Goal: Task Accomplishment & Management: Manage account settings

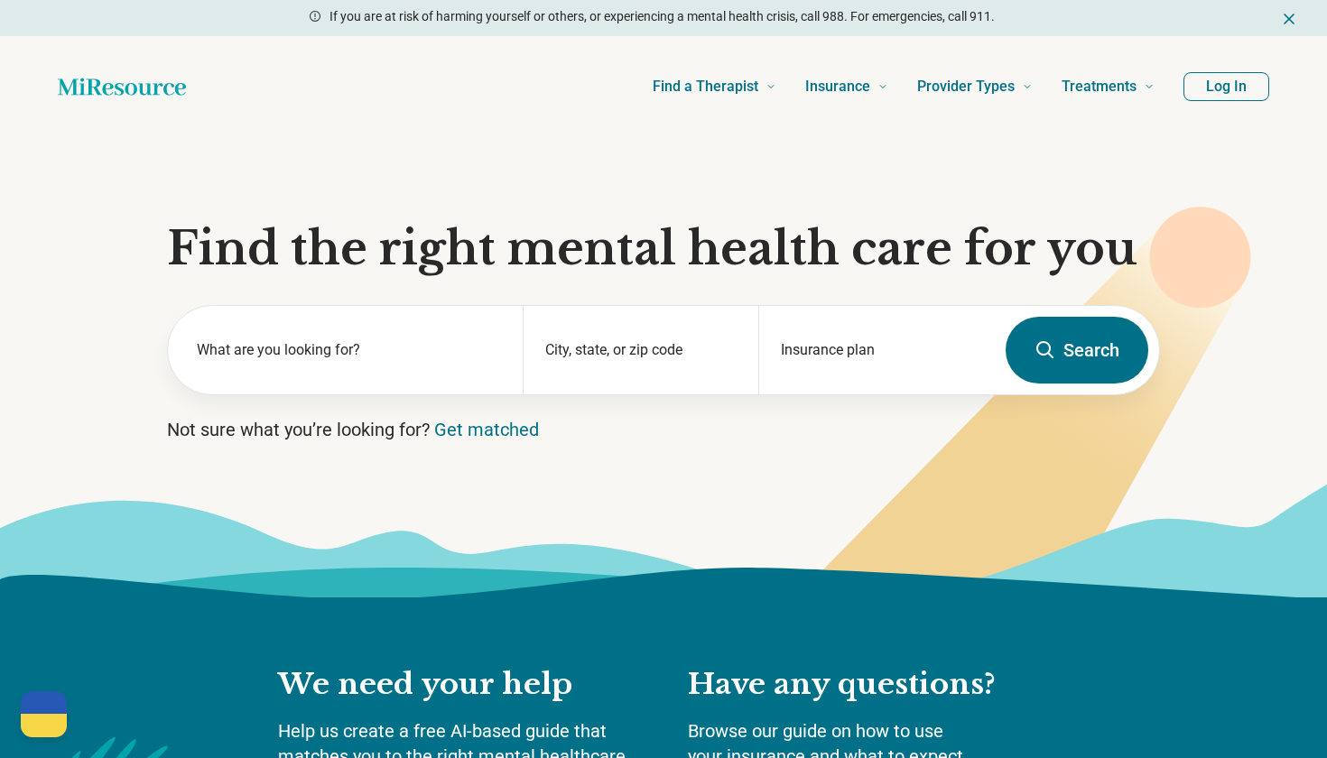
click at [1223, 84] on button "Log In" at bounding box center [1226, 86] width 86 height 29
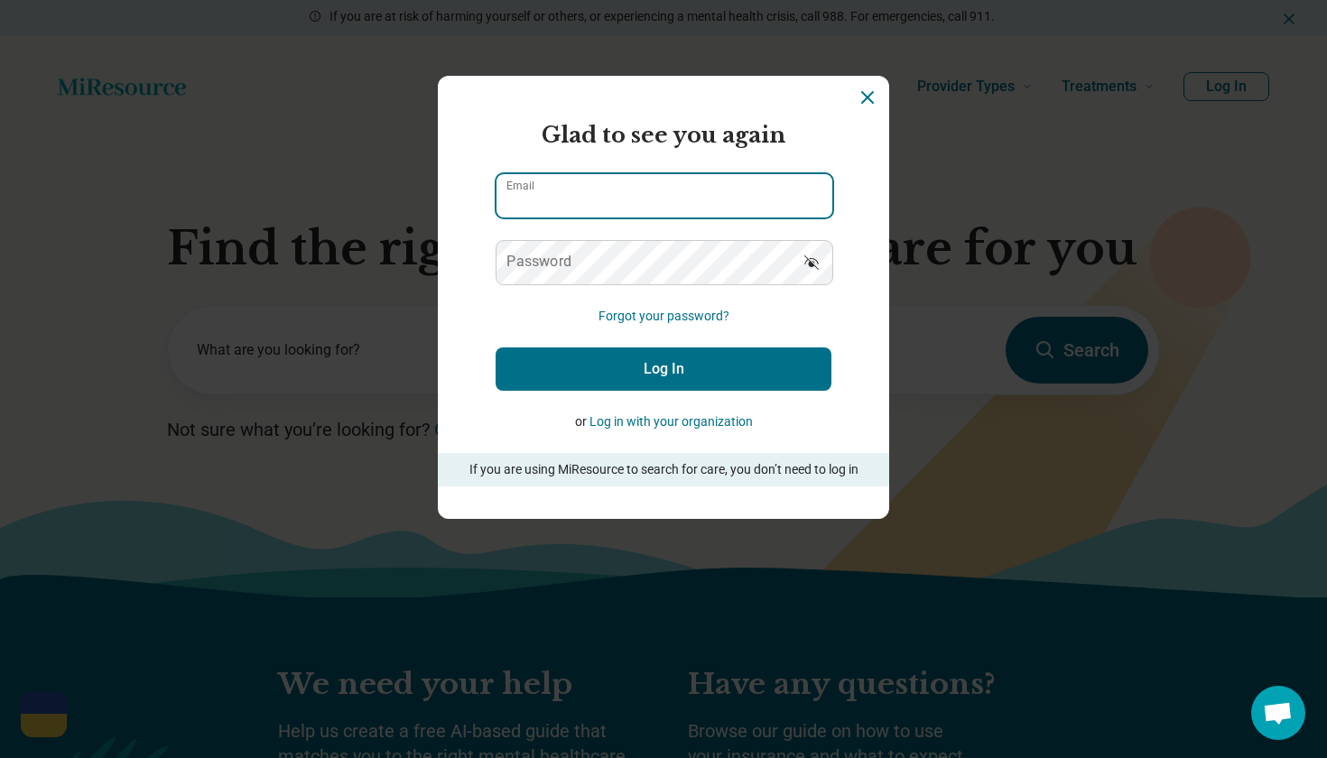
type input "**********"
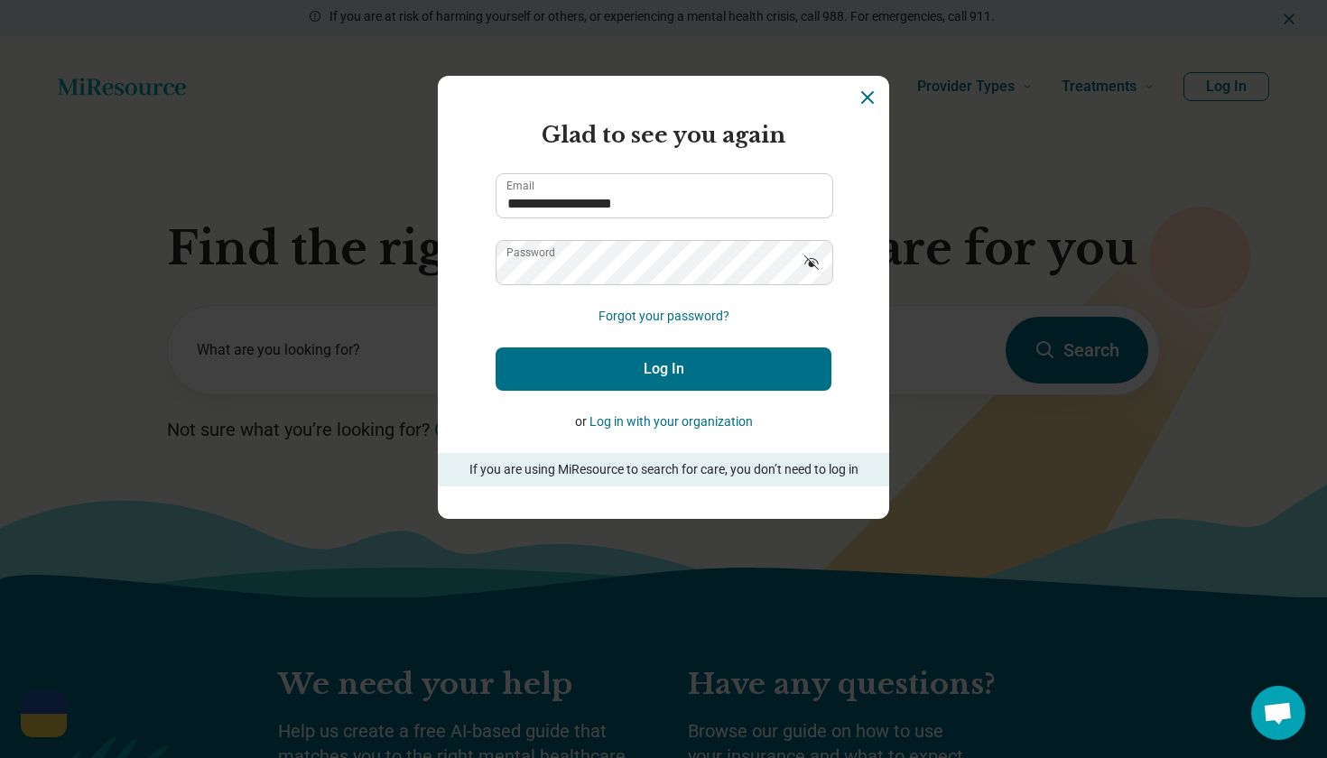
click at [660, 371] on button "Log In" at bounding box center [664, 369] width 336 height 43
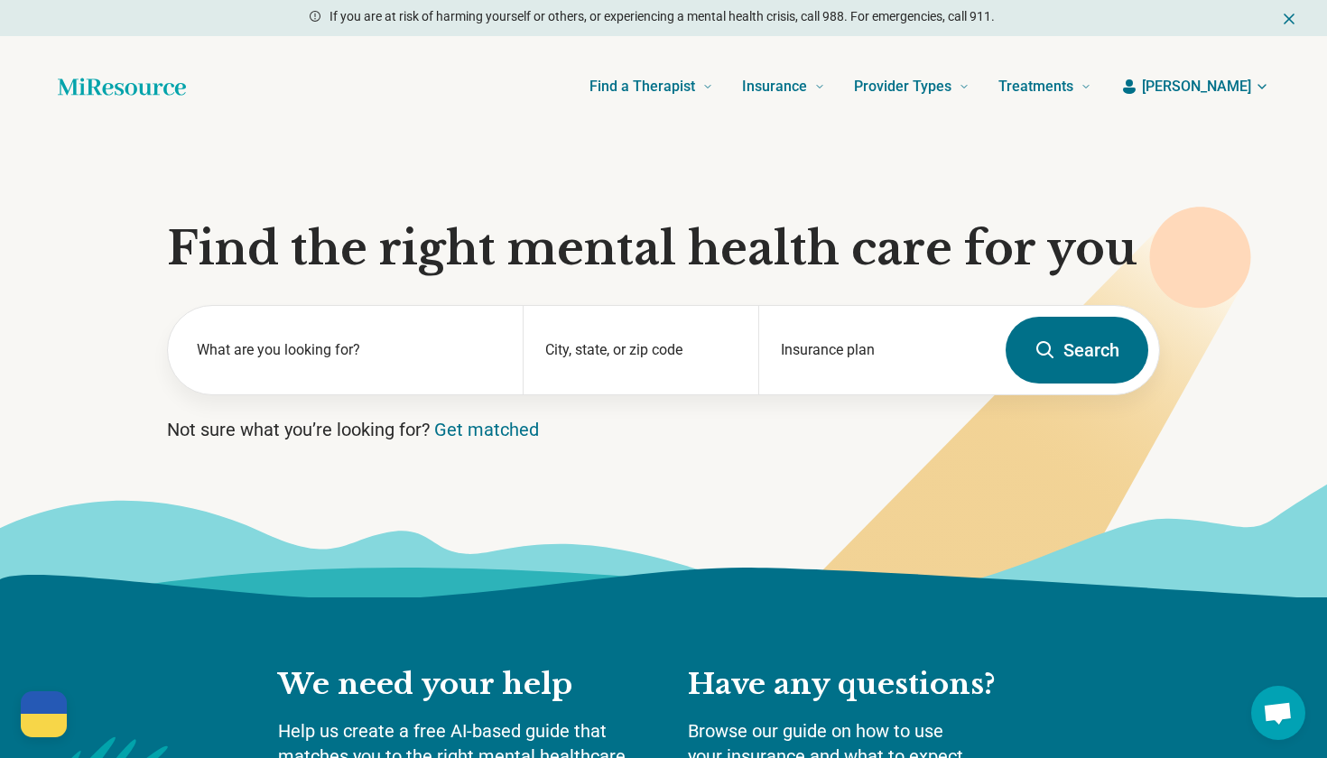
click at [1263, 86] on icon "button" at bounding box center [1262, 86] width 14 height 14
click at [1216, 144] on link "My dashboard" at bounding box center [1208, 139] width 122 height 47
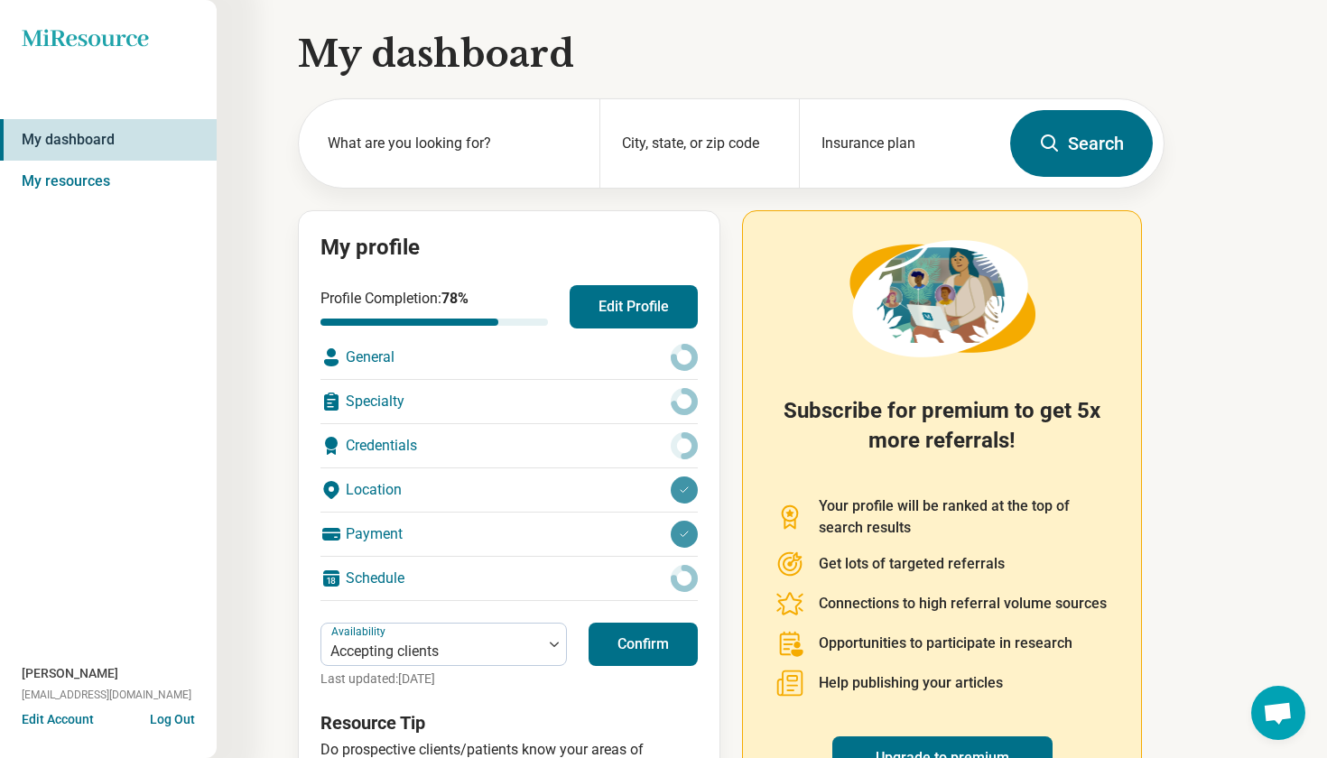
click at [387, 525] on div "Payment" at bounding box center [508, 534] width 377 height 43
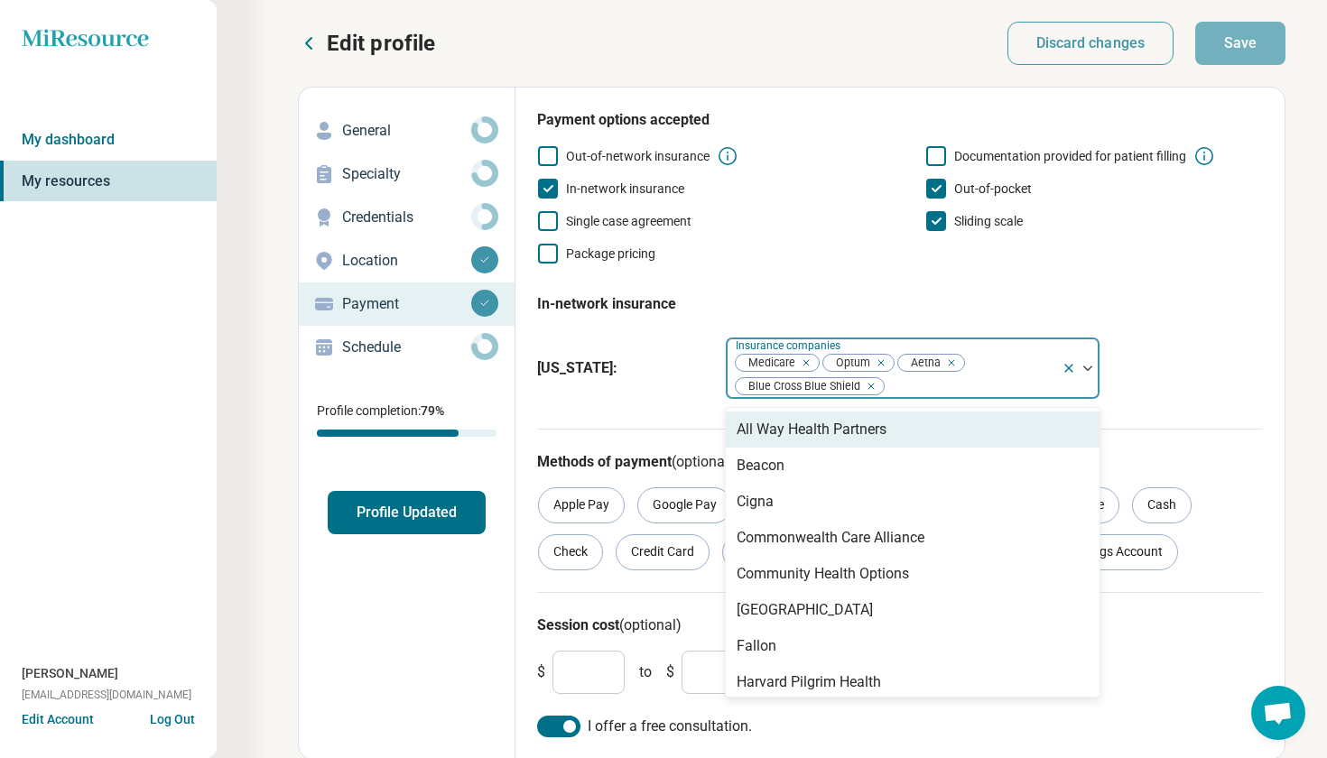
click at [915, 386] on div at bounding box center [969, 386] width 169 height 25
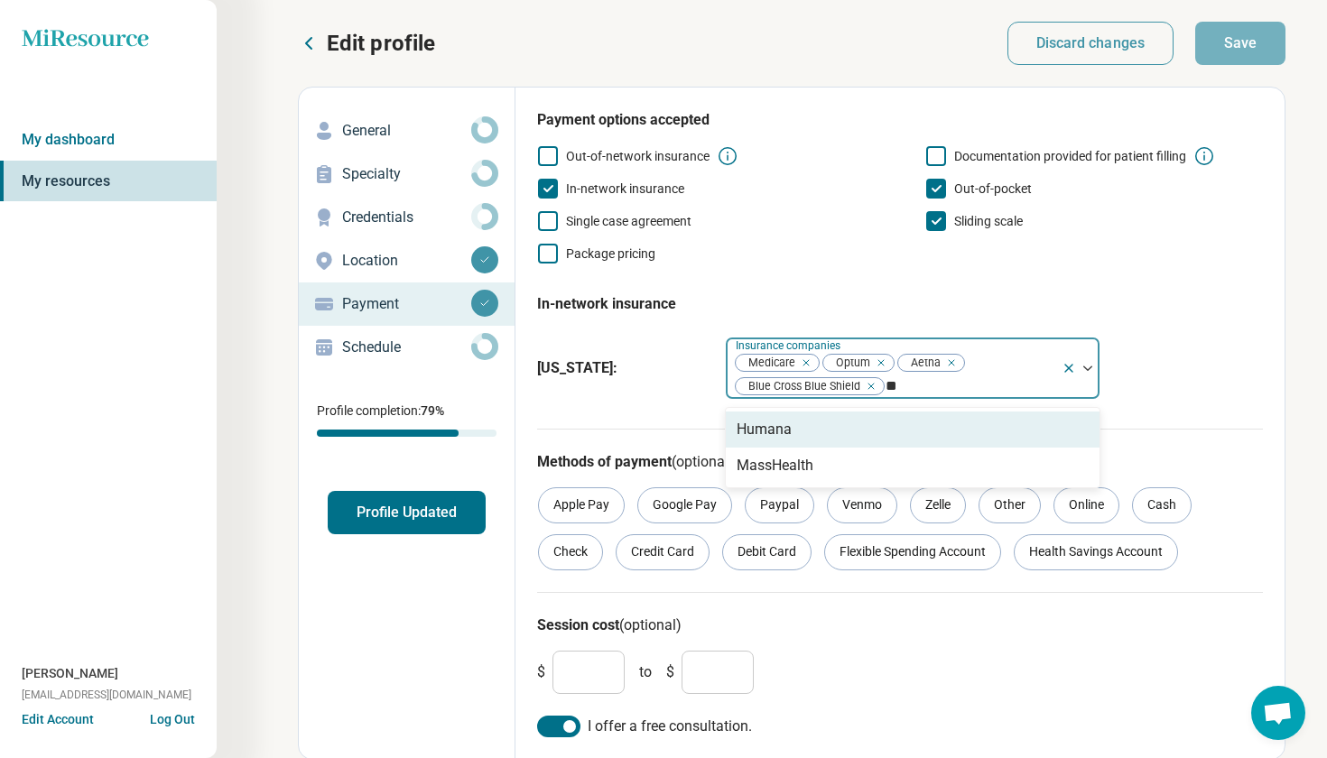
type input "***"
click at [869, 431] on div "MassHealth" at bounding box center [913, 430] width 374 height 36
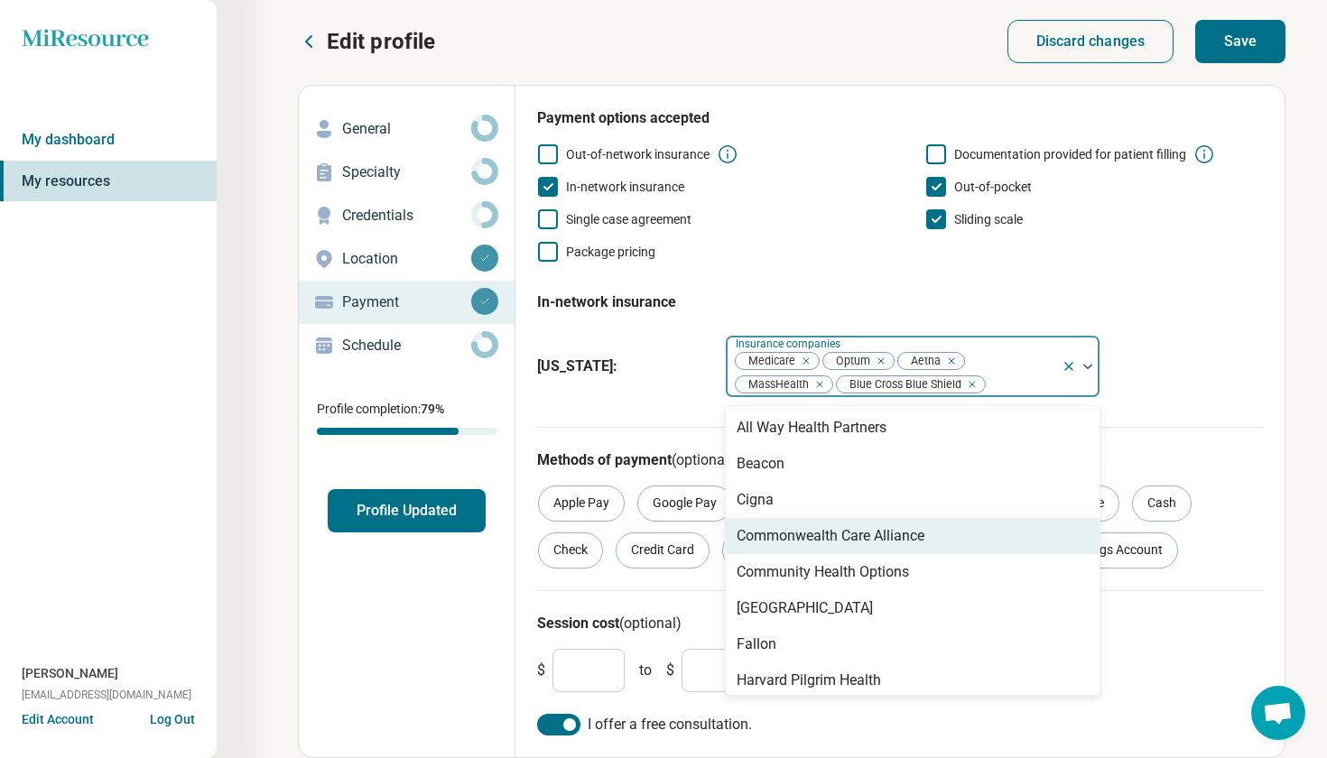
scroll to position [2, 0]
click at [562, 438] on div "Methods of payment (optional) Apple Pay Google Pay Paypal Venmo Zelle Other Onl…" at bounding box center [900, 508] width 726 height 163
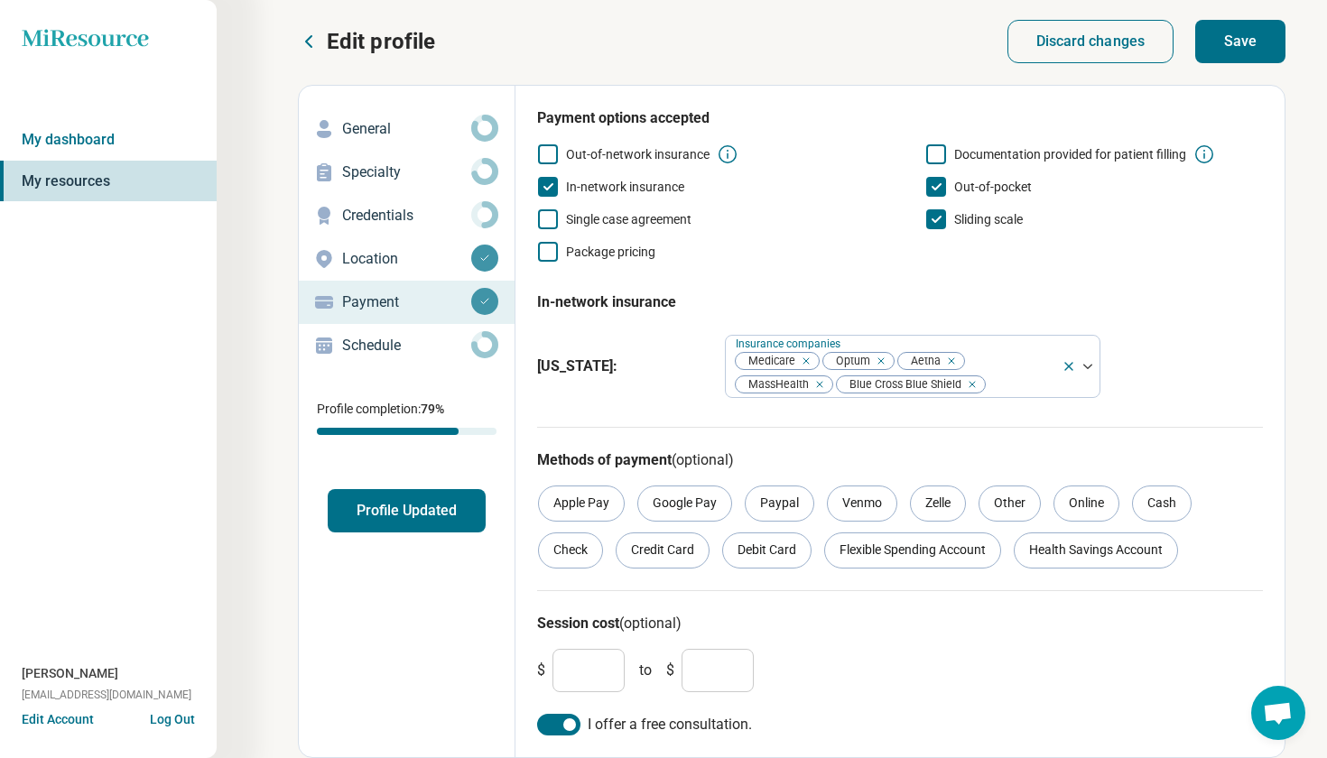
click at [1228, 37] on button "Save" at bounding box center [1240, 41] width 90 height 43
